Goal: Task Accomplishment & Management: Complete application form

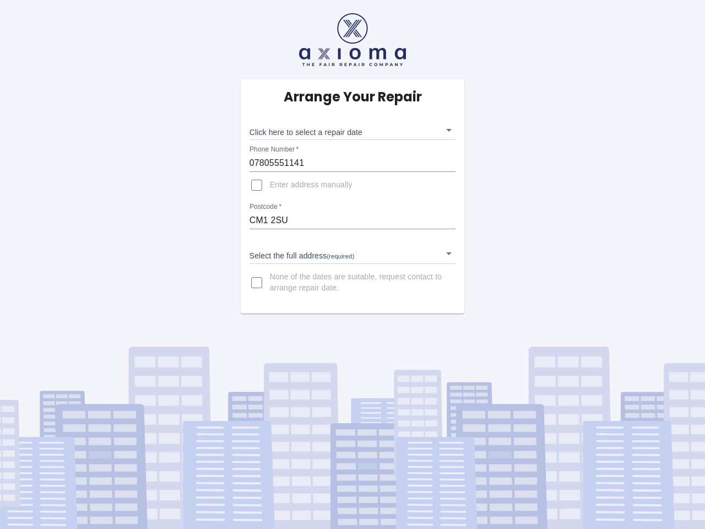
click at [353, 264] on div "Arrange Your Repair Click here to select a repair date ​ Phone Number   * 07805…" at bounding box center [353, 196] width 224 height 234
click at [353, 130] on body "Arrange Your Repair Click here to select a repair date ​ Phone Number   * 07805…" at bounding box center [352, 264] width 705 height 529
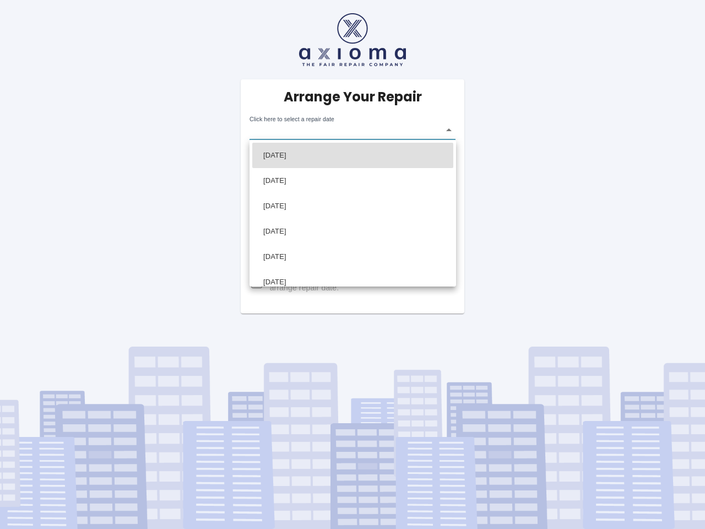
click at [353, 168] on li "[DATE]" at bounding box center [352, 180] width 201 height 25
type input "[DATE]T00:00:00.000Z"
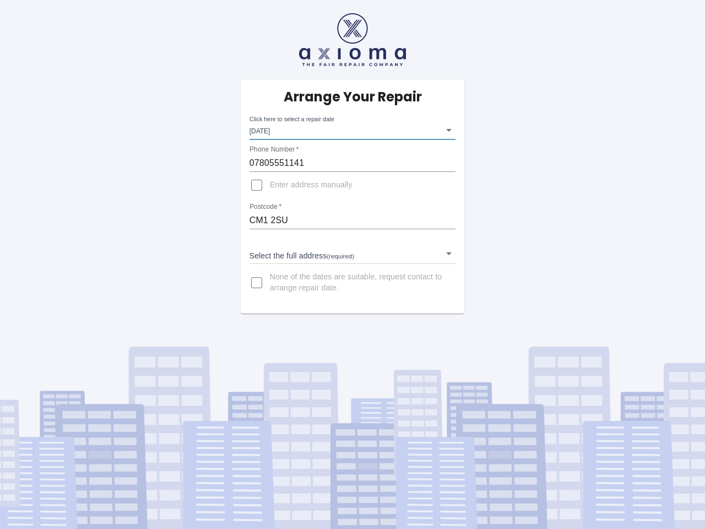
click at [257, 185] on div at bounding box center [352, 264] width 705 height 529
click at [353, 220] on input "CM1 2SU" at bounding box center [353, 221] width 207 height 18
click at [353, 253] on body "Arrange Your Repair Click here to select a repair date [DATE] [DATE]T00:00:00.0…" at bounding box center [352, 264] width 705 height 529
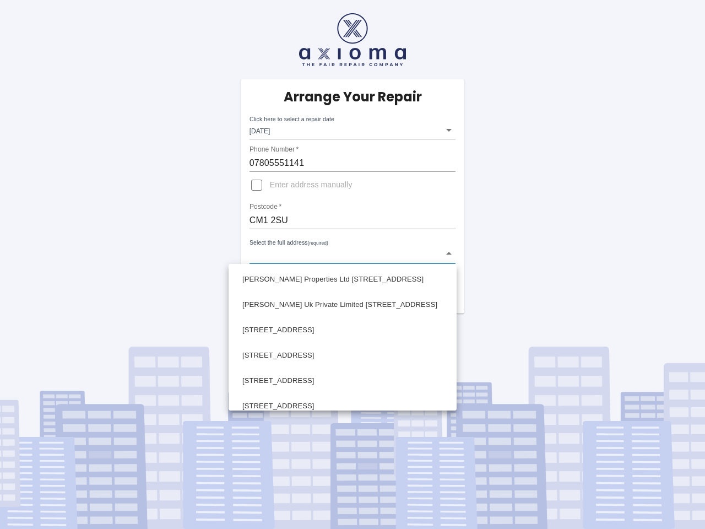
click at [257, 283] on li "[PERSON_NAME] Properties Ltd [STREET_ADDRESS]" at bounding box center [342, 279] width 223 height 25
type input "[PERSON_NAME] Properties Ltd [STREET_ADDRESS]"
